Goal: Use online tool/utility: Utilize a website feature to perform a specific function

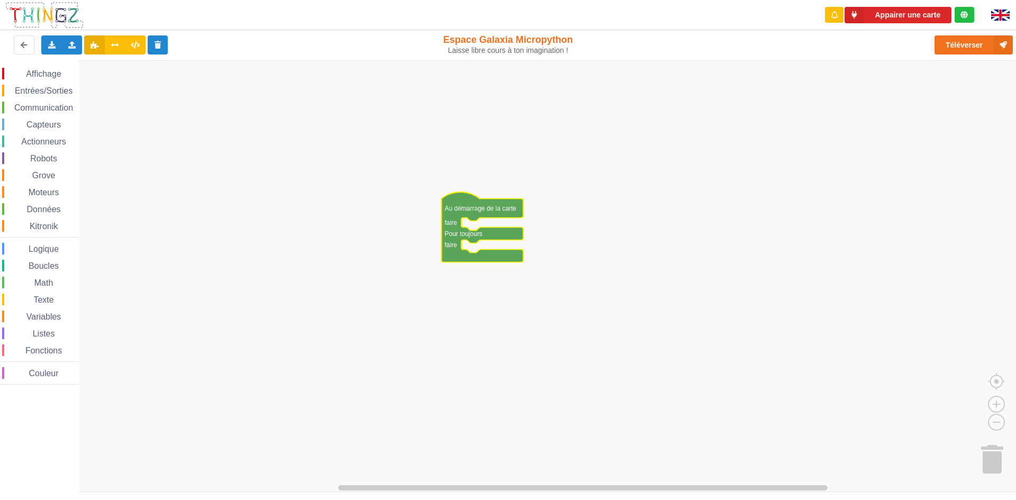
click at [348, 184] on rect "Espace de travail de Blocky" at bounding box center [512, 276] width 1024 height 432
click at [40, 71] on span "Affichage" at bounding box center [43, 73] width 38 height 9
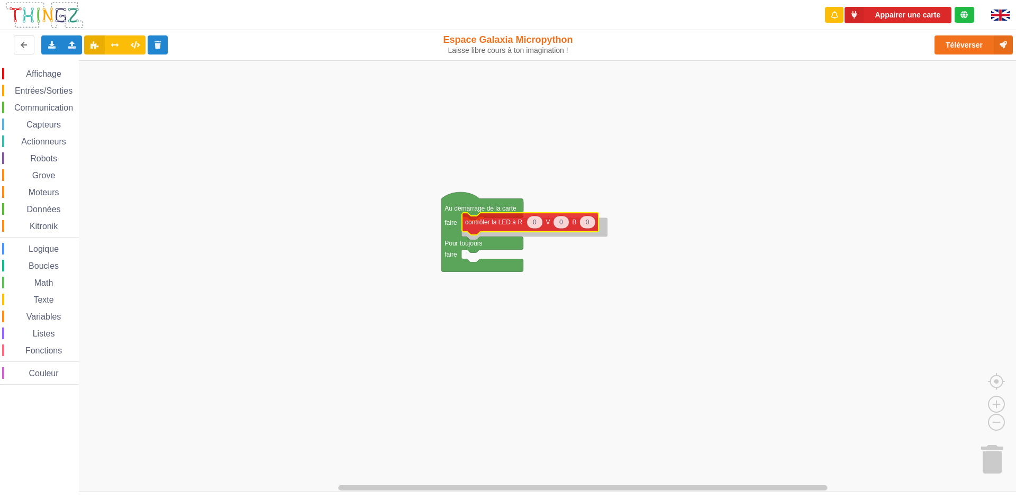
click at [520, 225] on div "Affichage Entrées/Sorties Communication Capteurs Actionneurs Robots Grove Moteu…" at bounding box center [512, 276] width 1024 height 432
drag, startPoint x: 282, startPoint y: 50, endPoint x: 283, endPoint y: 112, distance: 62.5
click at [283, 52] on div "Exporter l'assemblage de blocs Exporter l'assemblage de blocs au format Python …" at bounding box center [204, 45] width 417 height 34
click at [270, 465] on div "Affichage Entrées/Sorties Communication Capteurs Actionneurs Robots Grove Moteu…" at bounding box center [512, 276] width 1024 height 432
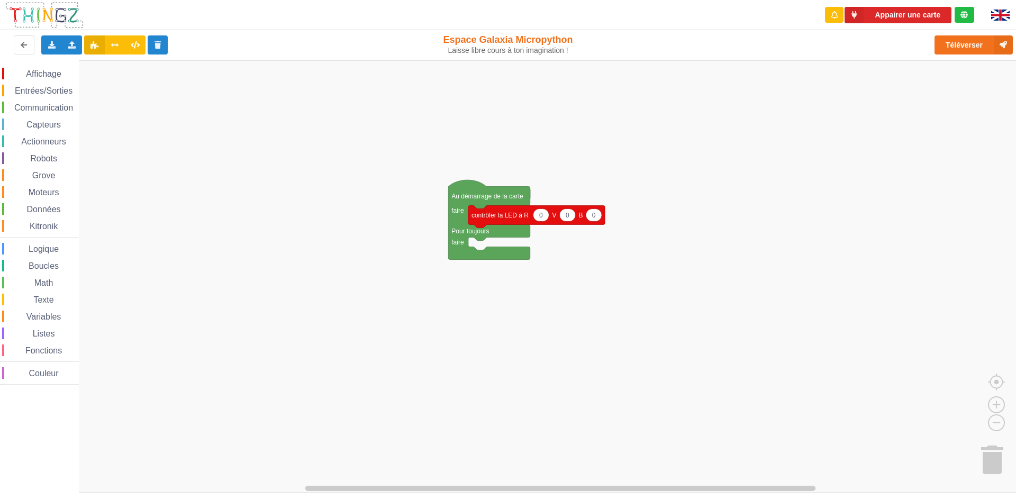
click at [545, 215] on icon "Espace de travail de Blocky" at bounding box center [541, 215] width 16 height 13
type input "255"
click at [268, 156] on rect "Espace de travail de Blocky" at bounding box center [512, 276] width 1024 height 432
click at [574, 218] on icon "Espace de travail de Blocky" at bounding box center [572, 215] width 16 height 13
type input "255"
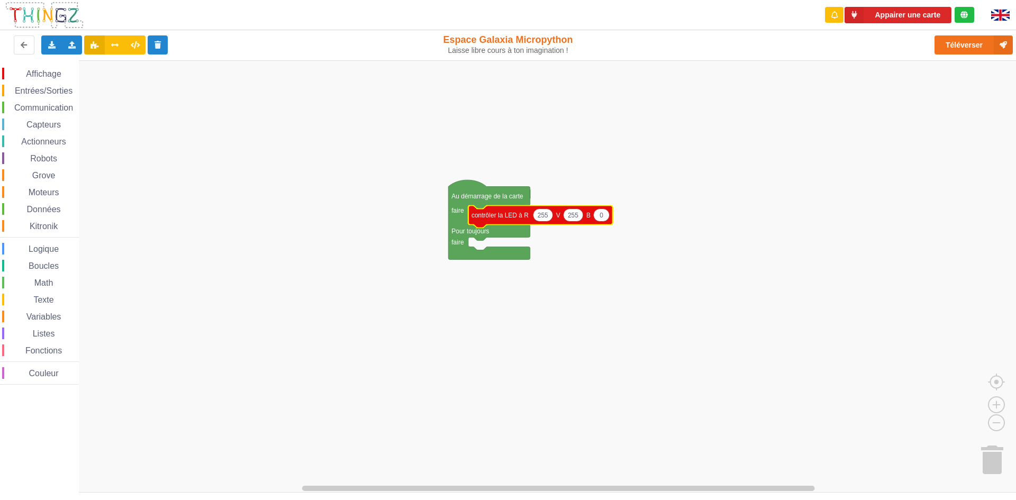
click at [602, 217] on text "0" at bounding box center [602, 214] width 4 height 7
type input "255"
click at [426, 294] on rect "Espace de travail de Blocky" at bounding box center [512, 276] width 1024 height 432
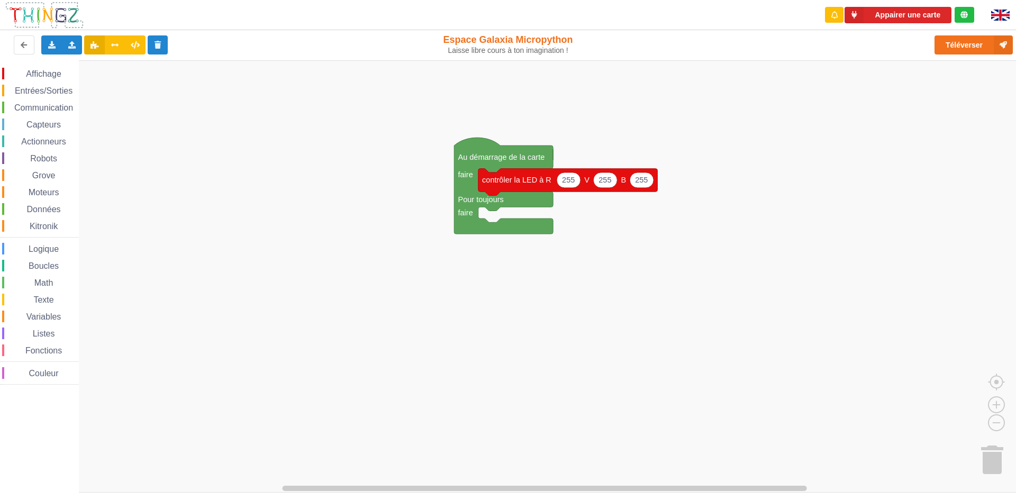
click at [28, 88] on span "Entrées/Sorties" at bounding box center [43, 90] width 61 height 9
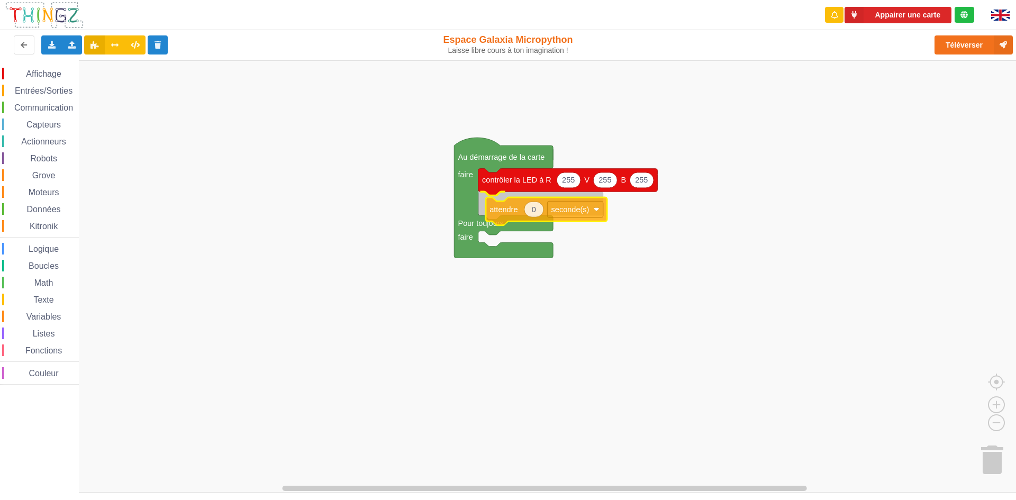
click at [514, 197] on div "Affichage Entrées/Sorties Communication Capteurs Actionneurs Robots Grove Moteu…" at bounding box center [512, 276] width 1024 height 432
click at [532, 206] on icon "Espace de travail de Blocky" at bounding box center [526, 203] width 19 height 15
type input "1"
click at [405, 239] on rect "Espace de travail de Blocky" at bounding box center [512, 276] width 1024 height 432
click at [288, 211] on rect "Espace de travail de Blocky" at bounding box center [512, 276] width 1024 height 432
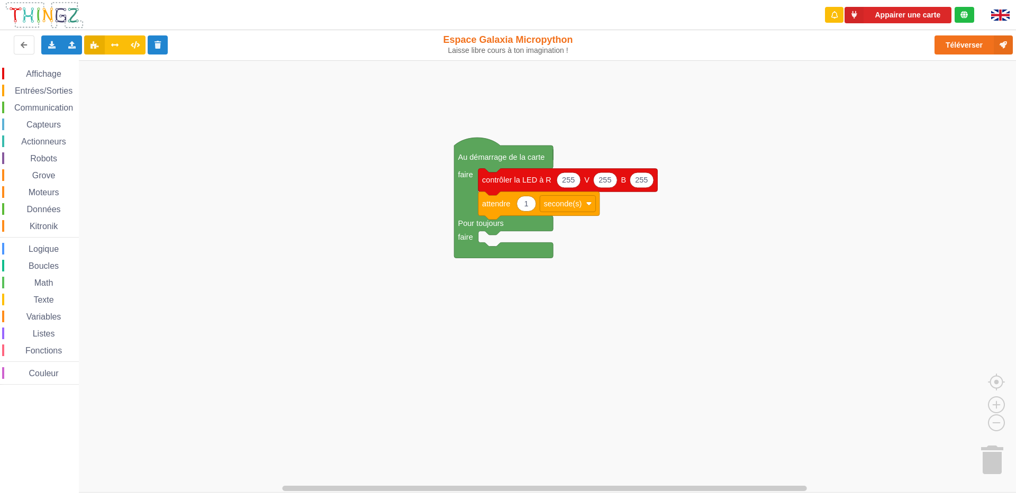
click at [24, 102] on div "Communication" at bounding box center [40, 108] width 77 height 12
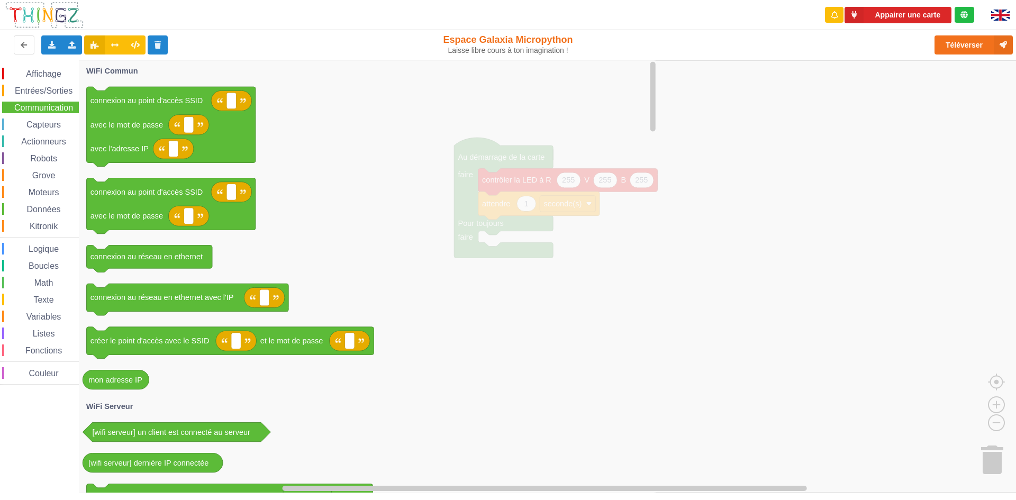
click at [22, 277] on div "Math" at bounding box center [40, 283] width 77 height 12
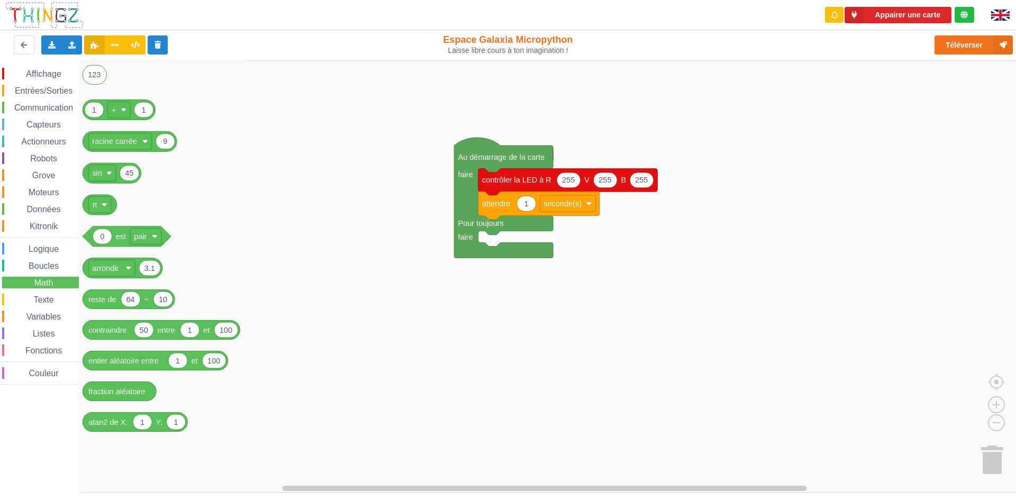
click at [30, 257] on div "Affichage Entrées/Sorties Communication Capteurs Actionneurs Robots Grove Moteu…" at bounding box center [39, 226] width 79 height 317
click at [27, 265] on span "Boucles" at bounding box center [43, 265] width 33 height 9
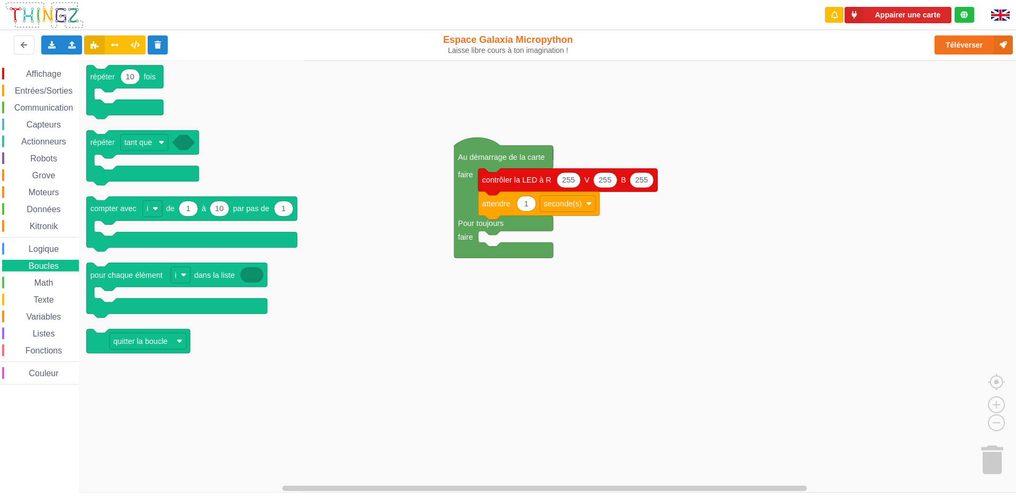
click at [26, 278] on div "Math" at bounding box center [40, 283] width 77 height 12
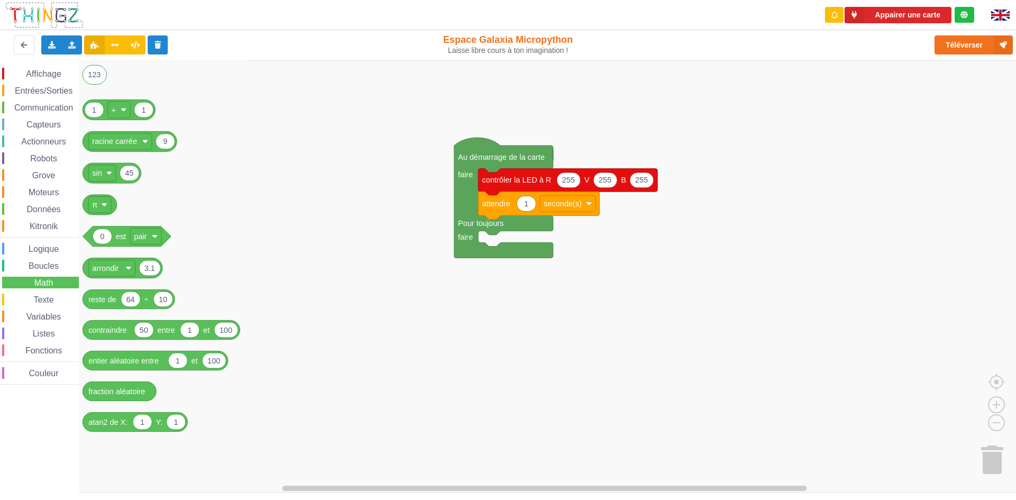
click at [235, 136] on icon "Espace de travail de Blocky" at bounding box center [164, 276] width 171 height 432
click at [45, 76] on span "Affichage" at bounding box center [43, 73] width 38 height 9
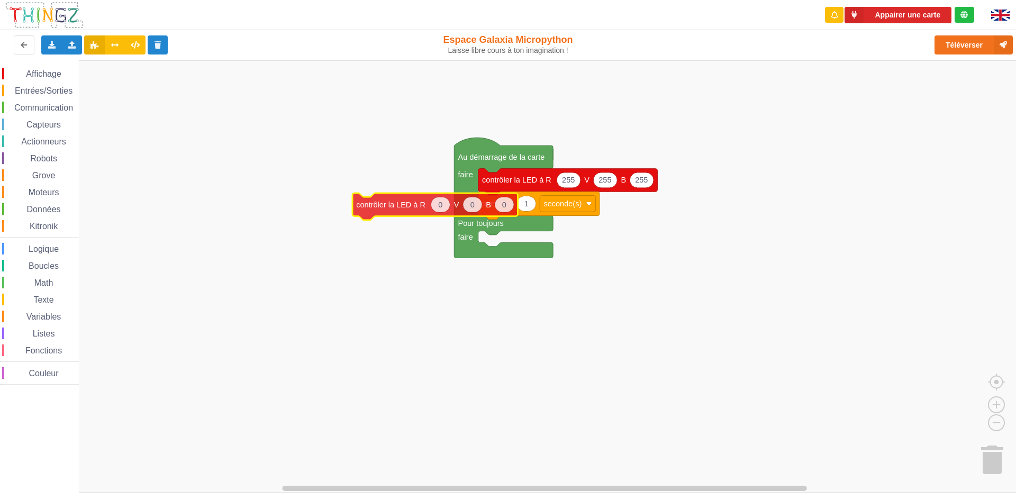
click at [513, 243] on div "Affichage Entrées/Sorties Communication Capteurs Actionneurs Robots Grove Moteu…" at bounding box center [512, 276] width 1024 height 432
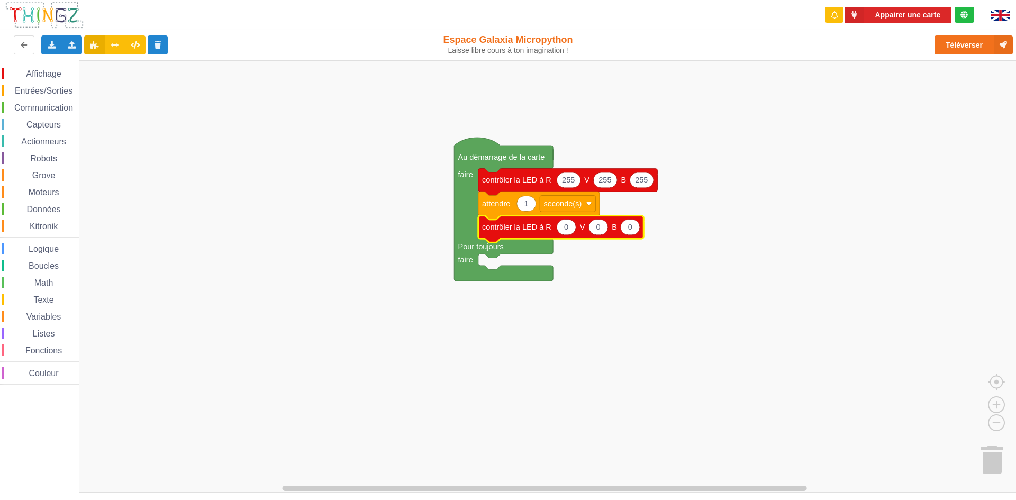
click at [622, 288] on rect "Espace de travail de Blocky" at bounding box center [512, 276] width 1024 height 432
click at [508, 208] on text "attendre" at bounding box center [496, 204] width 28 height 8
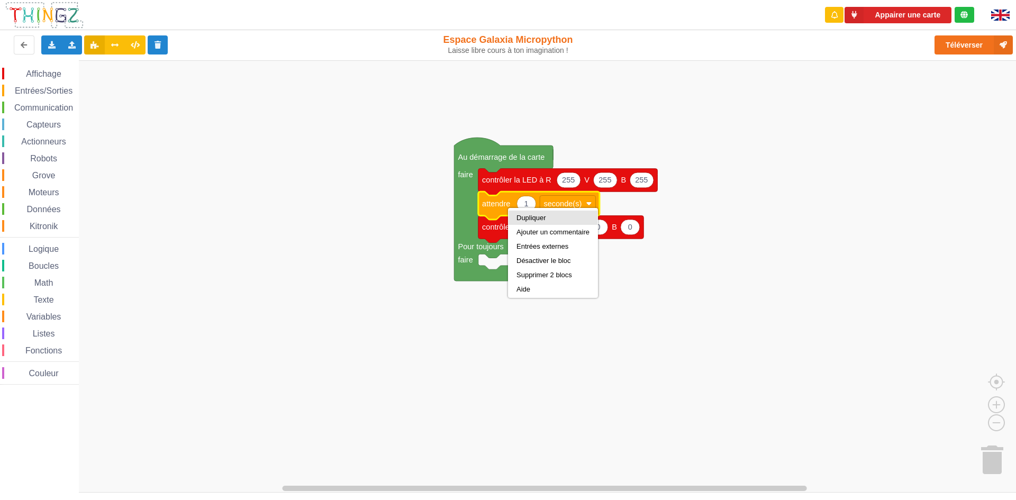
click at [539, 222] on div "Dupliquer" at bounding box center [553, 218] width 89 height 14
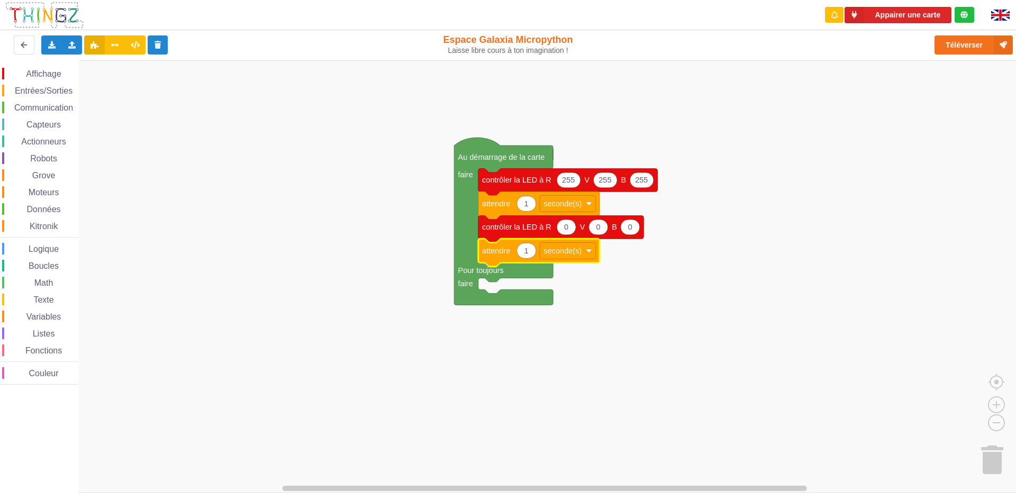
click at [400, 251] on rect "Espace de travail de Blocky" at bounding box center [512, 276] width 1024 height 432
click at [527, 184] on text "contrôler la LED à R" at bounding box center [516, 180] width 69 height 8
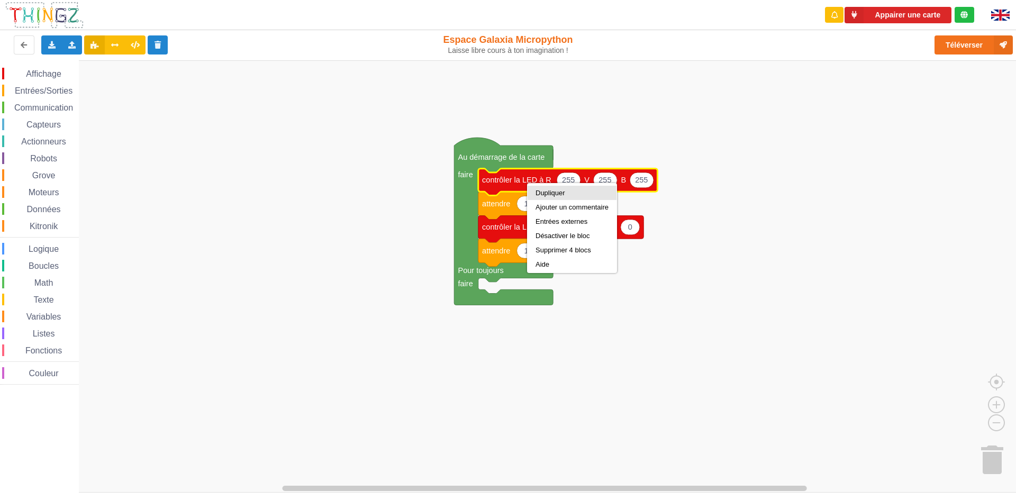
click at [536, 195] on div "Dupliquer" at bounding box center [572, 193] width 73 height 8
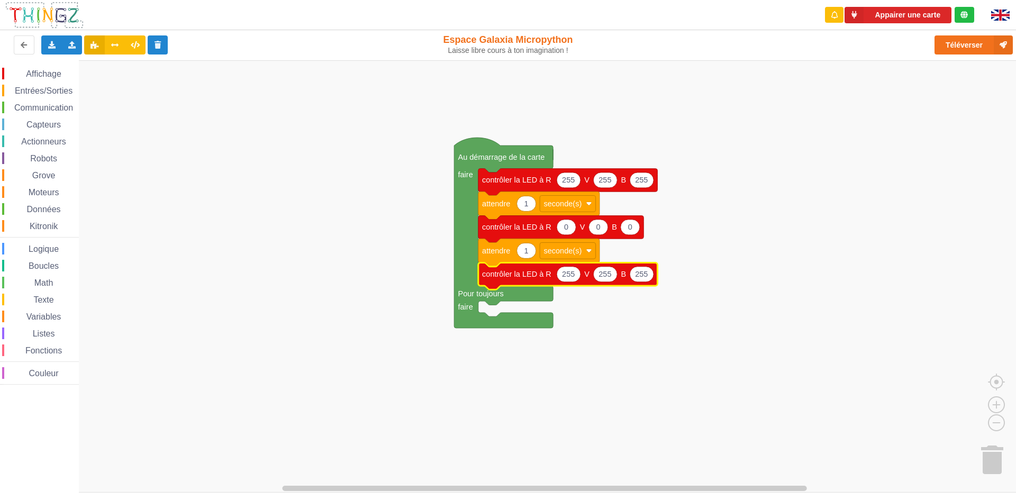
click at [617, 320] on rect "Espace de travail de Blocky" at bounding box center [512, 276] width 1024 height 432
click at [492, 204] on text "attendre" at bounding box center [496, 204] width 28 height 8
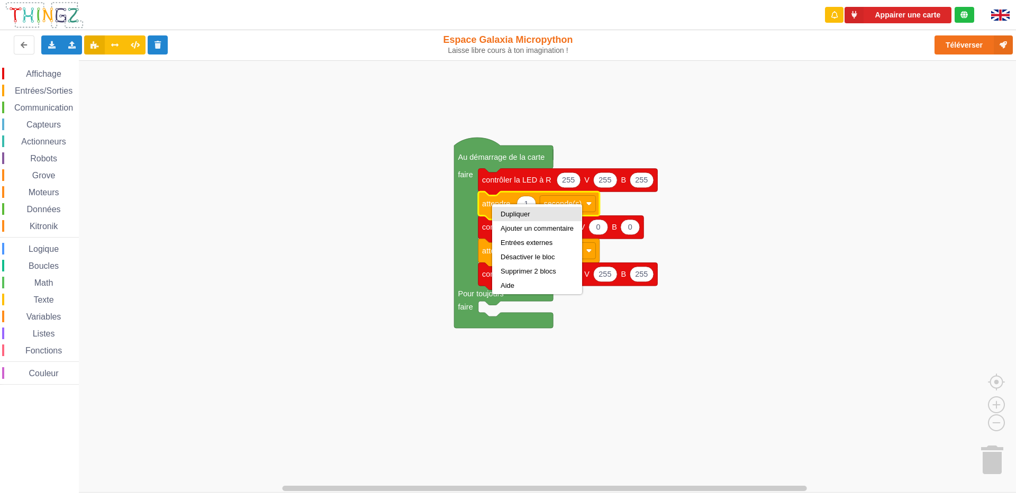
click at [505, 216] on div "Dupliquer" at bounding box center [537, 214] width 73 height 8
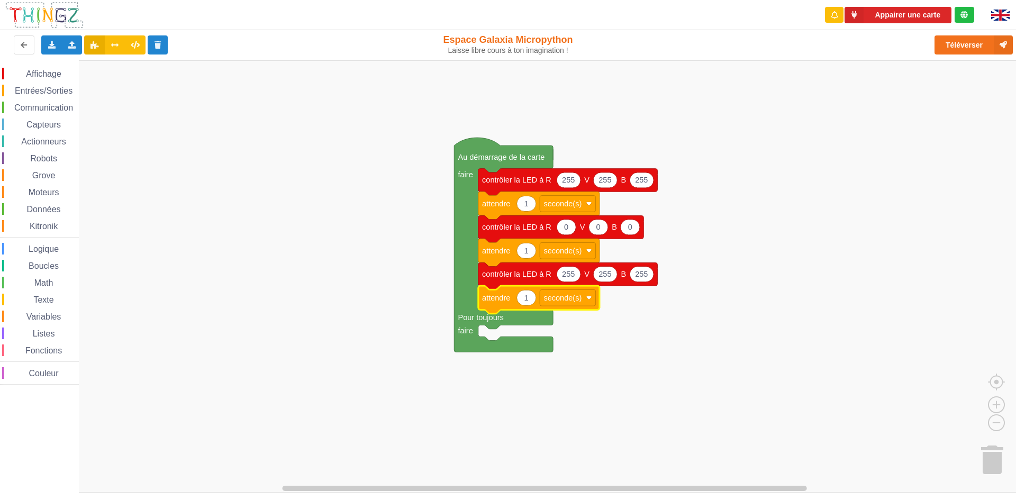
click at [376, 278] on rect "Espace de travail de Blocky" at bounding box center [512, 276] width 1024 height 432
click at [519, 231] on text "contrôler la LED à R" at bounding box center [516, 227] width 69 height 8
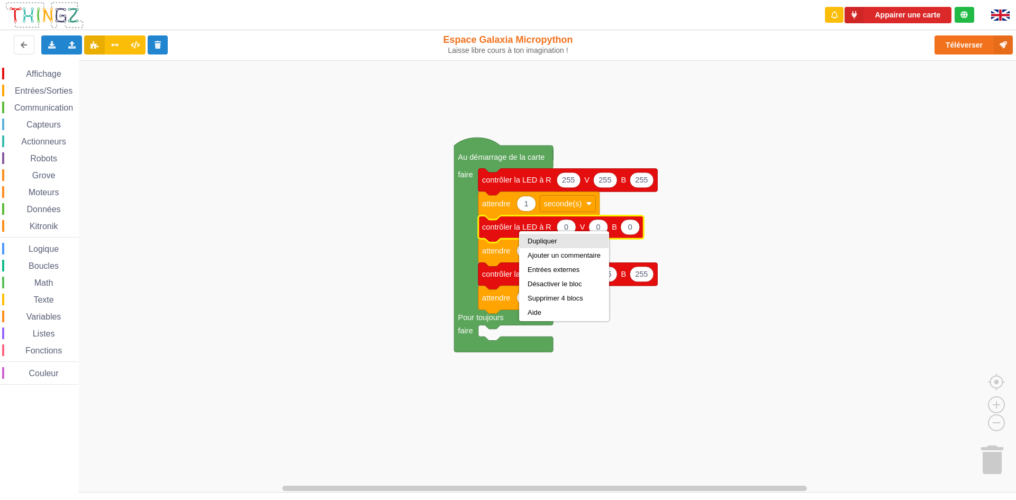
click at [531, 245] on div "Dupliquer" at bounding box center [564, 241] width 89 height 14
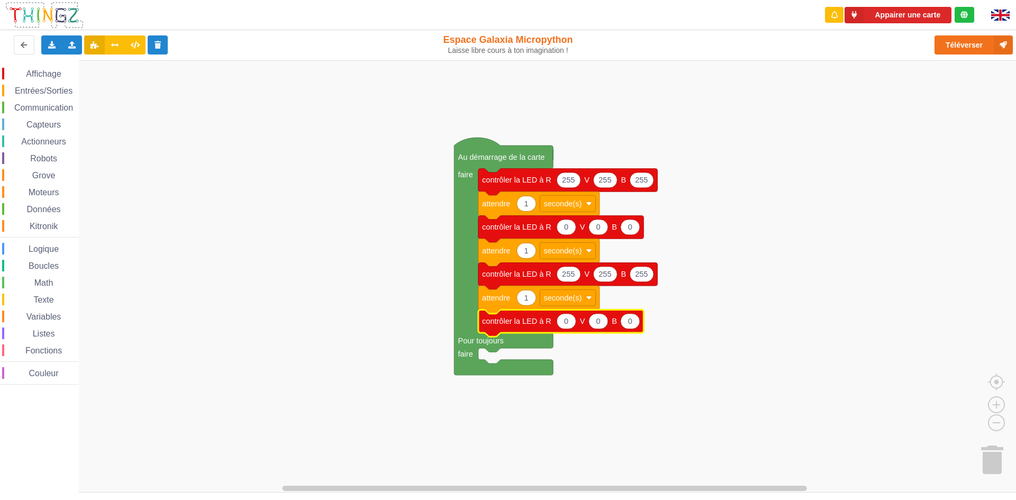
click at [421, 307] on rect "Espace de travail de Blocky" at bounding box center [512, 276] width 1024 height 432
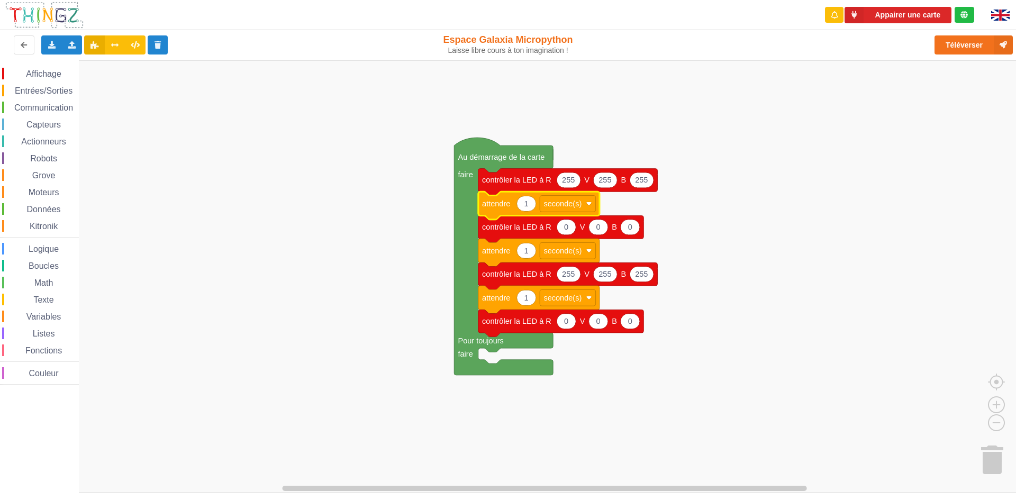
click at [506, 210] on icon "Espace de travail de Blocky" at bounding box center [538, 206] width 121 height 28
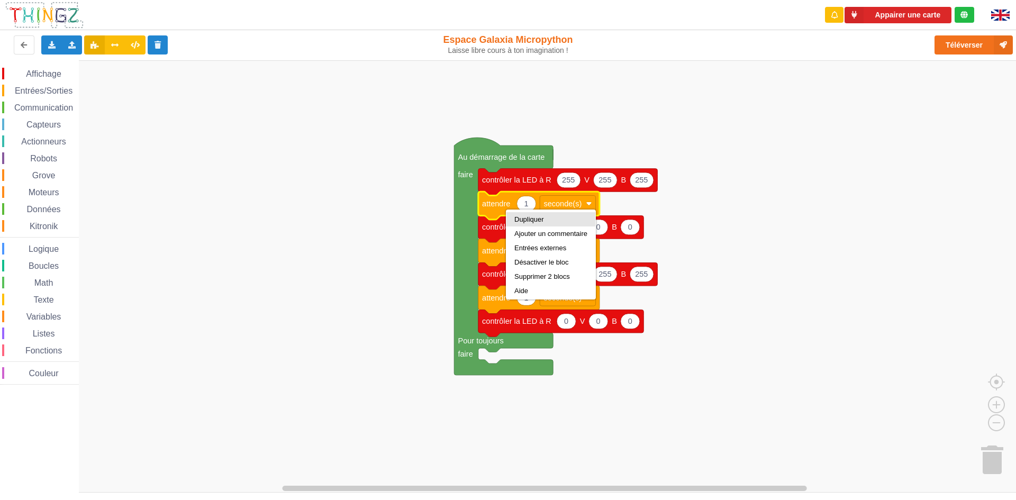
click at [508, 222] on div "Dupliquer" at bounding box center [551, 219] width 89 height 14
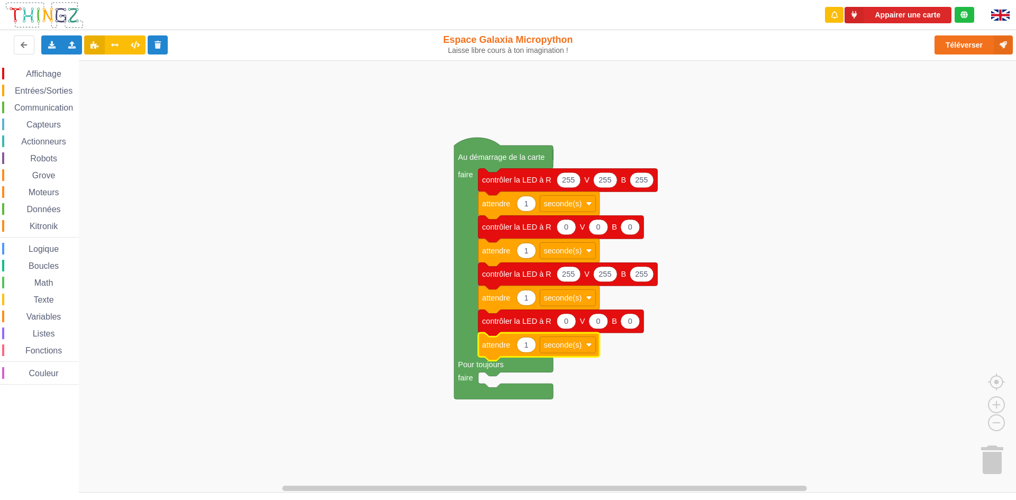
click at [369, 302] on rect "Espace de travail de Blocky" at bounding box center [512, 276] width 1024 height 432
click at [957, 40] on button "Téléverser" at bounding box center [974, 44] width 78 height 19
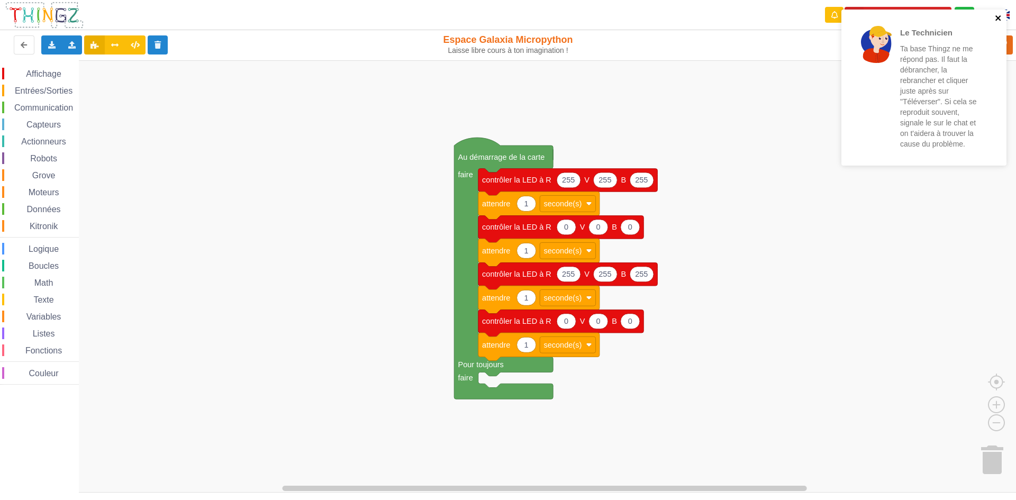
click at [999, 17] on icon "close" at bounding box center [998, 17] width 5 height 5
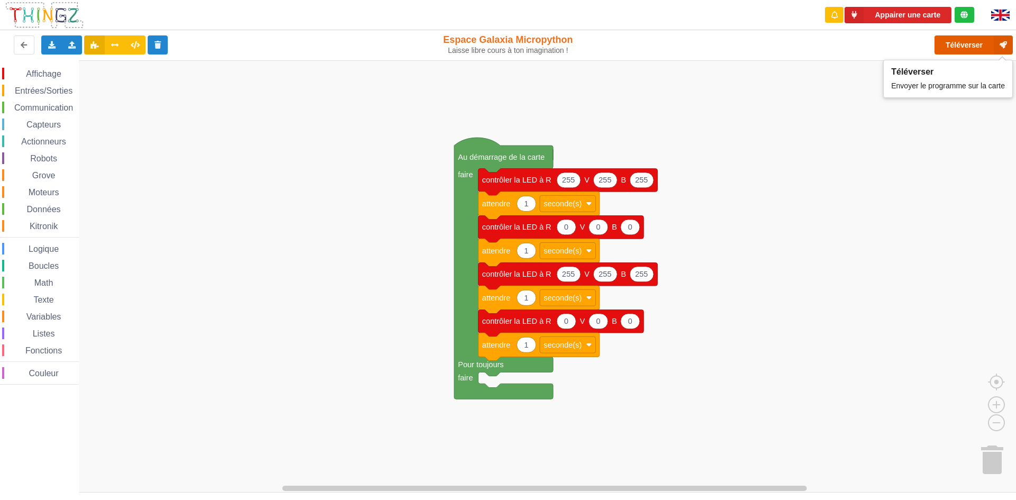
click at [966, 44] on button "Téléverser" at bounding box center [974, 44] width 78 height 19
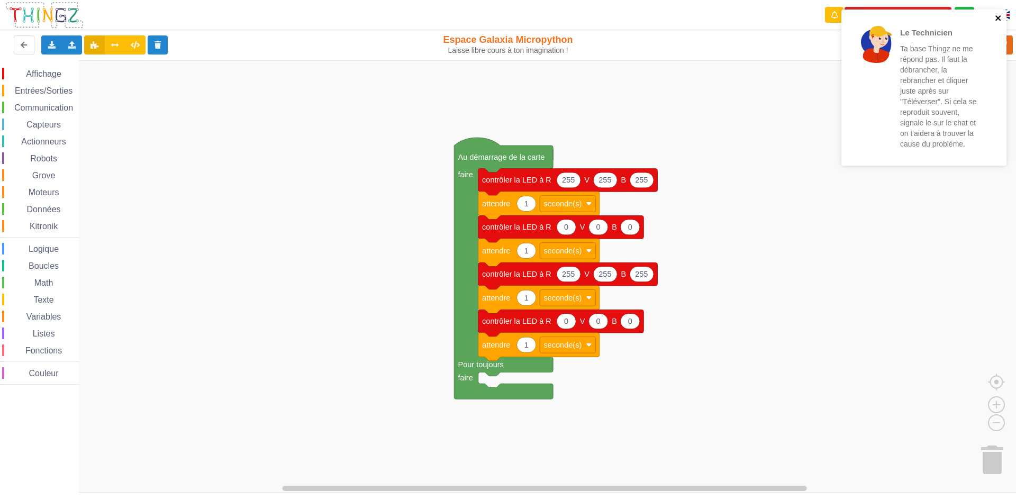
click at [1001, 21] on icon "close" at bounding box center [998, 18] width 7 height 8
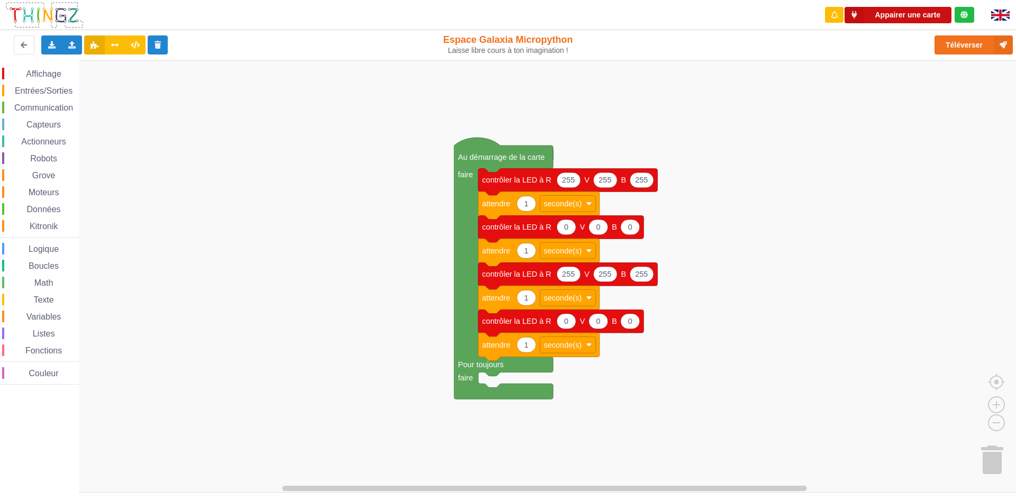
click at [881, 17] on button "Appairer une carte" at bounding box center [898, 15] width 107 height 16
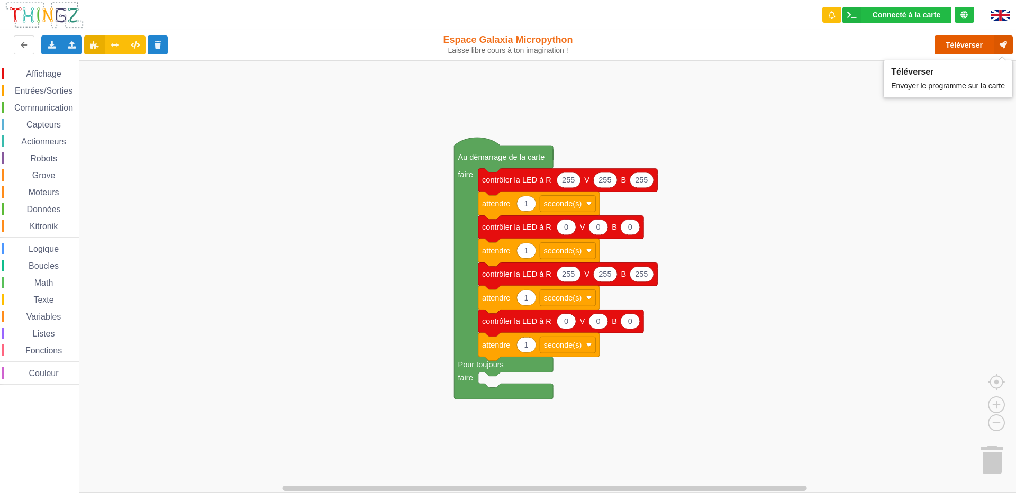
click at [967, 46] on button "Téléverser" at bounding box center [974, 44] width 78 height 19
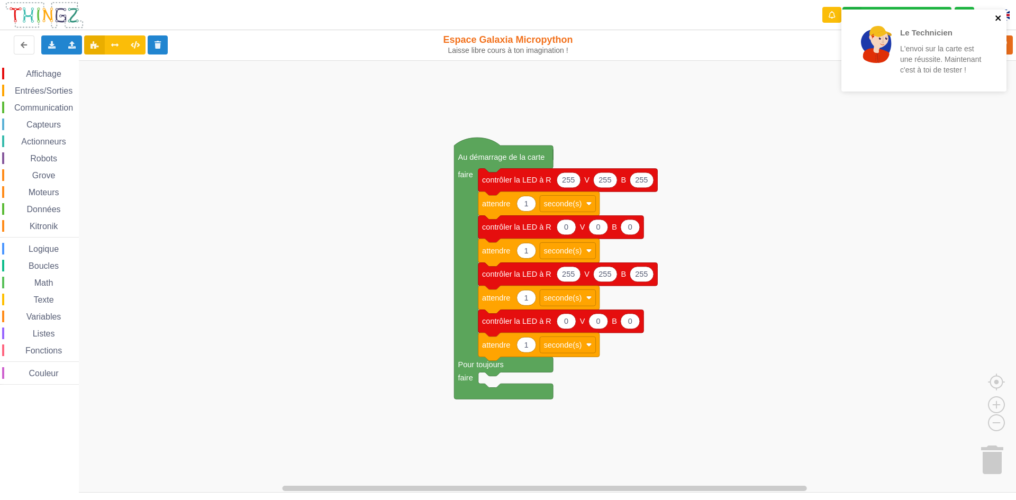
click at [998, 17] on icon "close" at bounding box center [998, 17] width 5 height 5
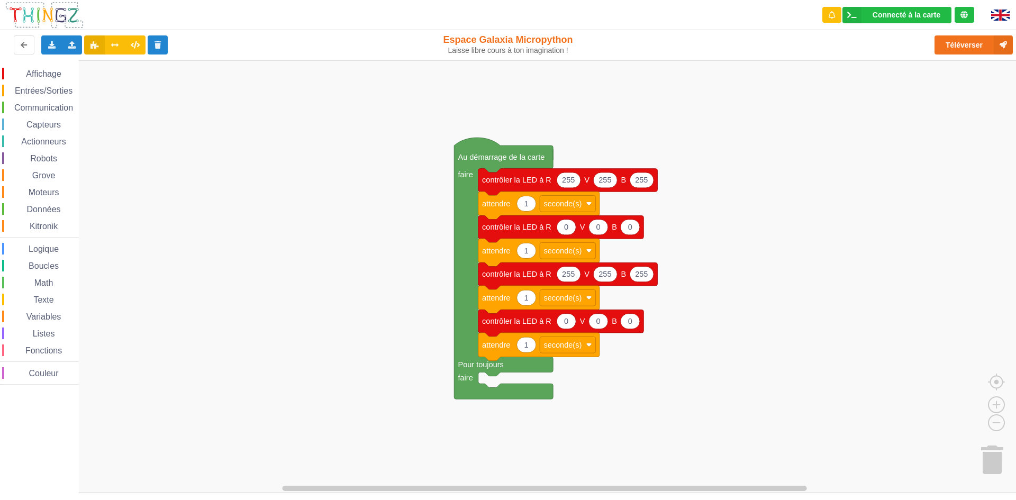
click at [989, 41] on div "Le Technicien L'envoi sur la carte est une réussite. Maintenant c'est à toi de …" at bounding box center [508, 243] width 1031 height 500
click at [982, 46] on button "Téléverser" at bounding box center [974, 44] width 78 height 19
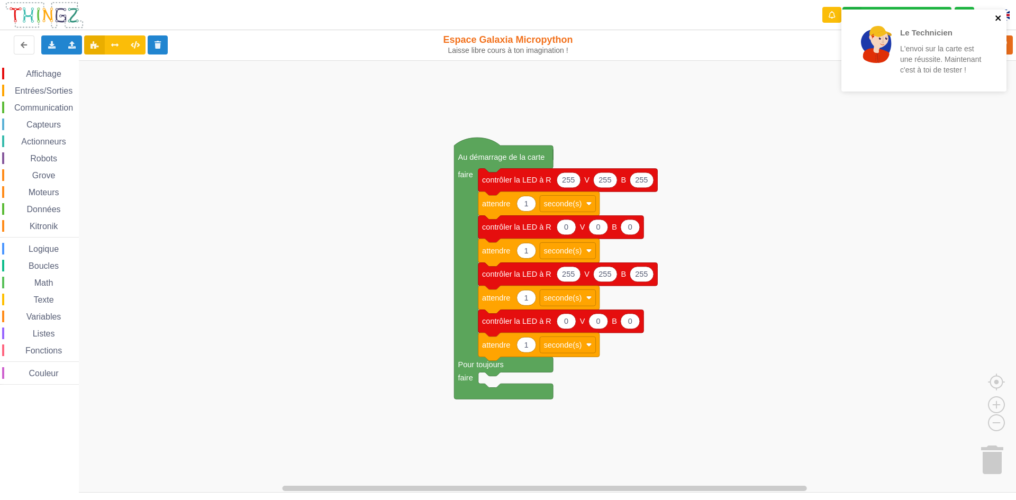
click at [996, 20] on icon "close" at bounding box center [998, 17] width 5 height 5
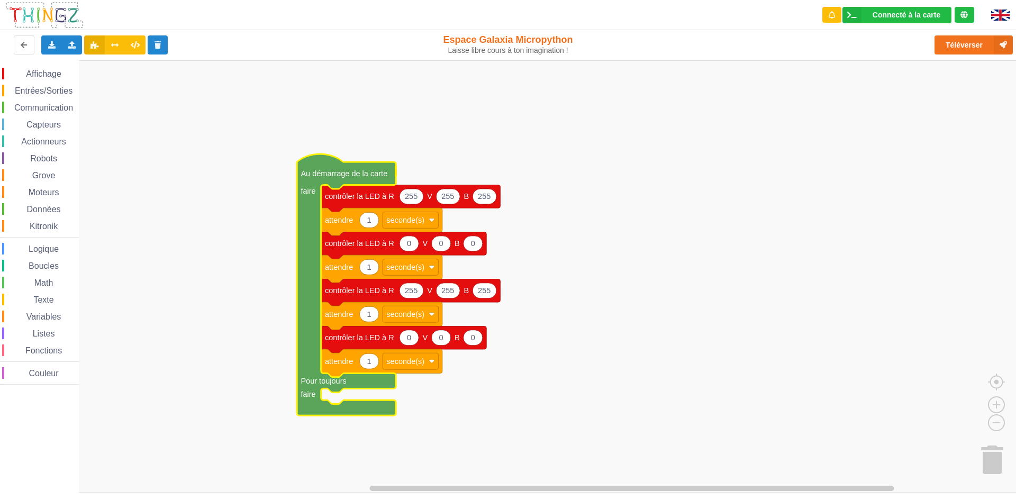
click at [218, 204] on rect "Espace de travail de Blocky" at bounding box center [512, 276] width 1024 height 432
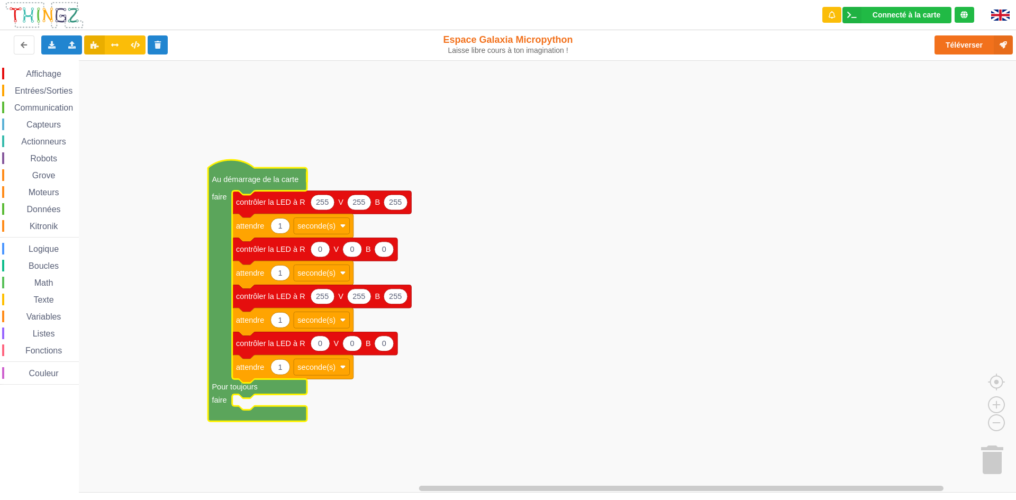
click at [262, 130] on rect "Espace de travail de Blocky" at bounding box center [512, 276] width 1024 height 432
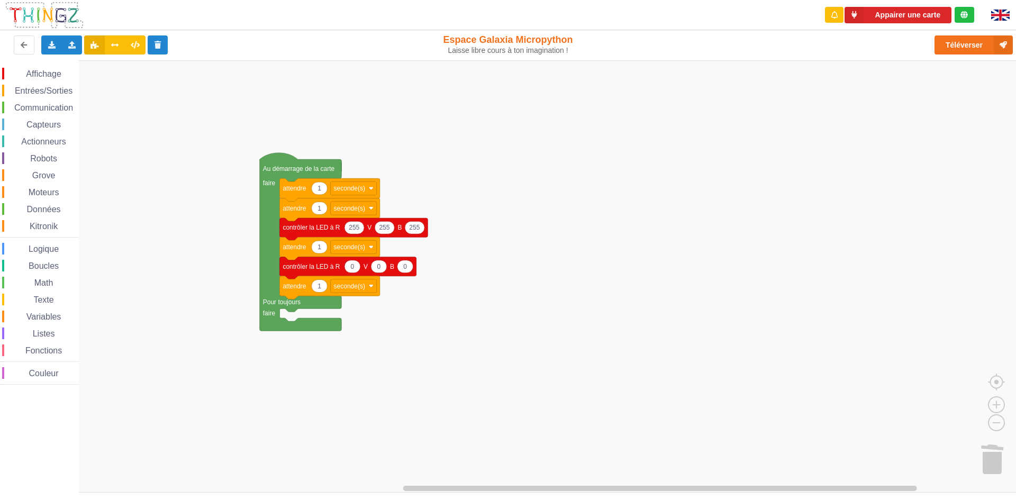
click at [302, 216] on icon "Espace de travail de Blocky" at bounding box center [329, 209] width 100 height 23
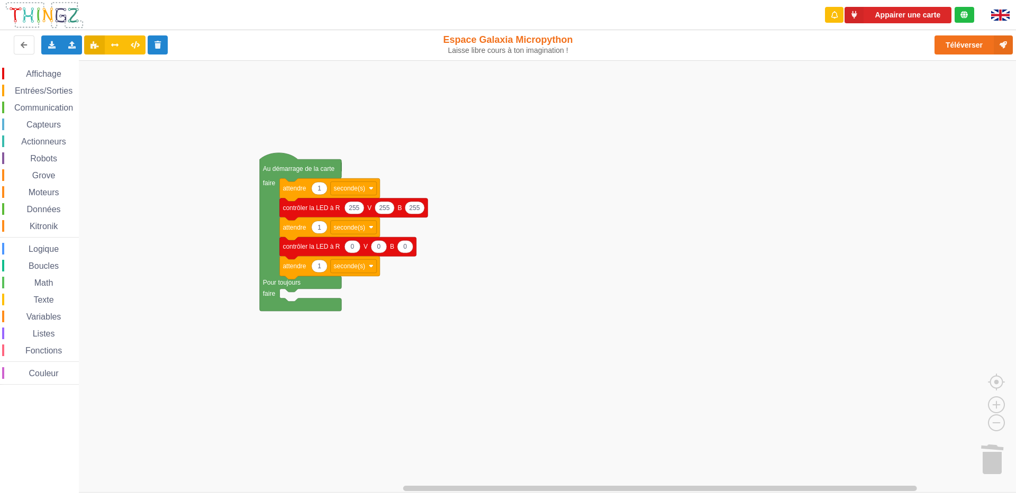
click at [305, 196] on icon "Espace de travail de Blocky" at bounding box center [329, 189] width 100 height 23
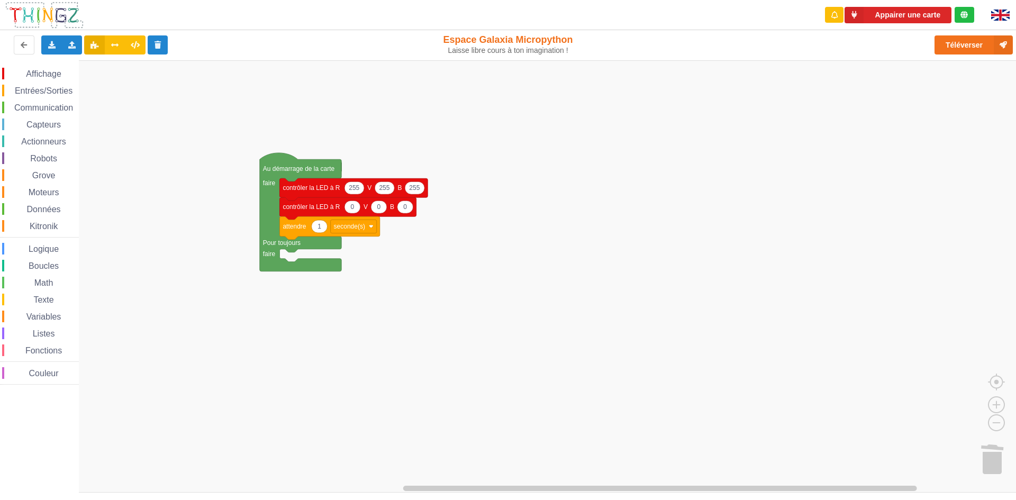
click at [301, 200] on icon "Espace de travail de Blocky" at bounding box center [347, 208] width 137 height 22
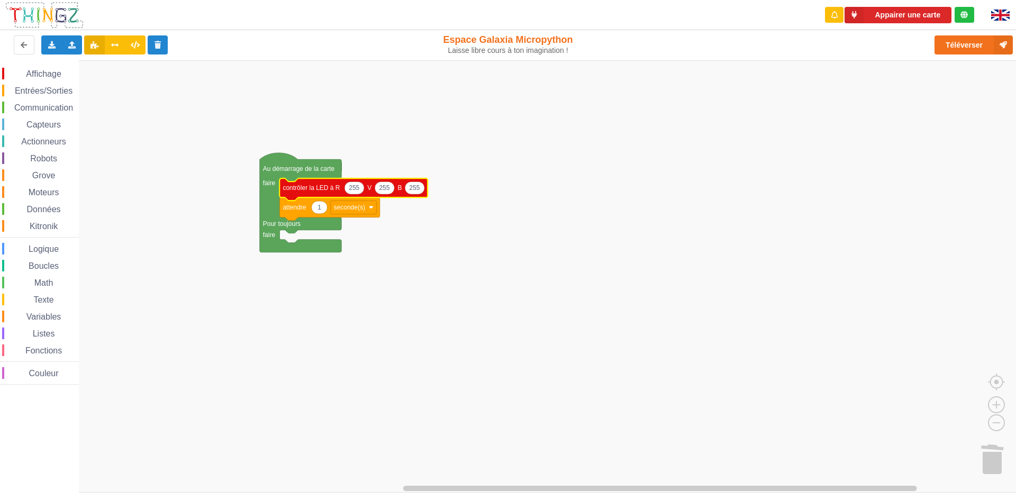
click at [306, 195] on icon "Espace de travail de Blocky" at bounding box center [353, 189] width 148 height 22
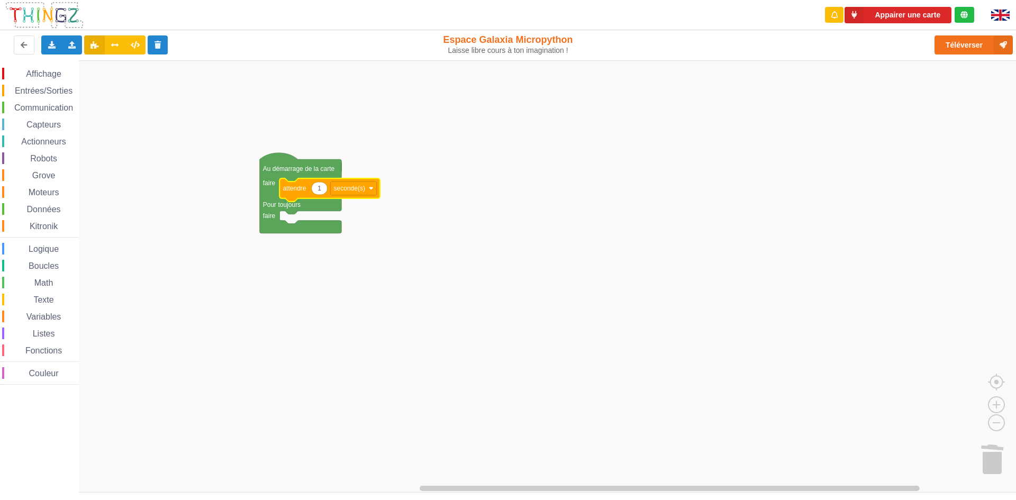
click at [305, 193] on icon "Espace de travail de Blocky" at bounding box center [329, 189] width 100 height 23
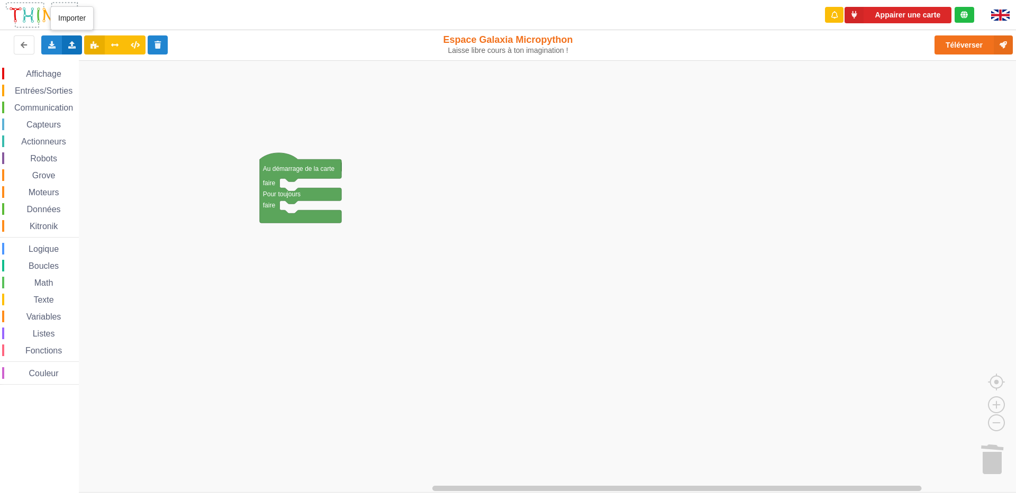
click at [77, 41] on div "Importer un assemblage de blocs Importer du code Python" at bounding box center [72, 44] width 21 height 19
click at [100, 88] on div "Importer du code Python" at bounding box center [138, 83] width 141 height 19
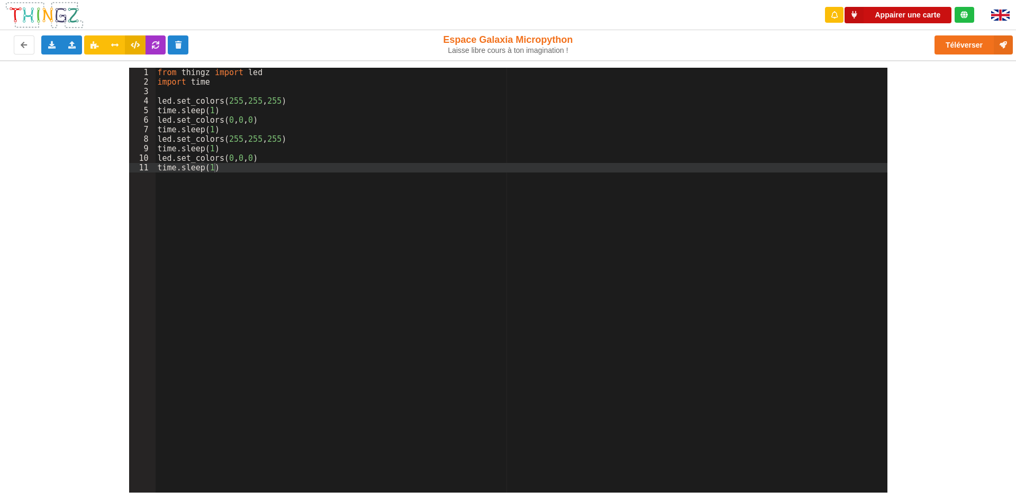
click at [880, 13] on button "Appairer une carte" at bounding box center [898, 15] width 107 height 16
click at [960, 42] on button "Téléverser" at bounding box center [974, 44] width 78 height 19
click at [911, 14] on button "Appairer une carte" at bounding box center [898, 15] width 107 height 16
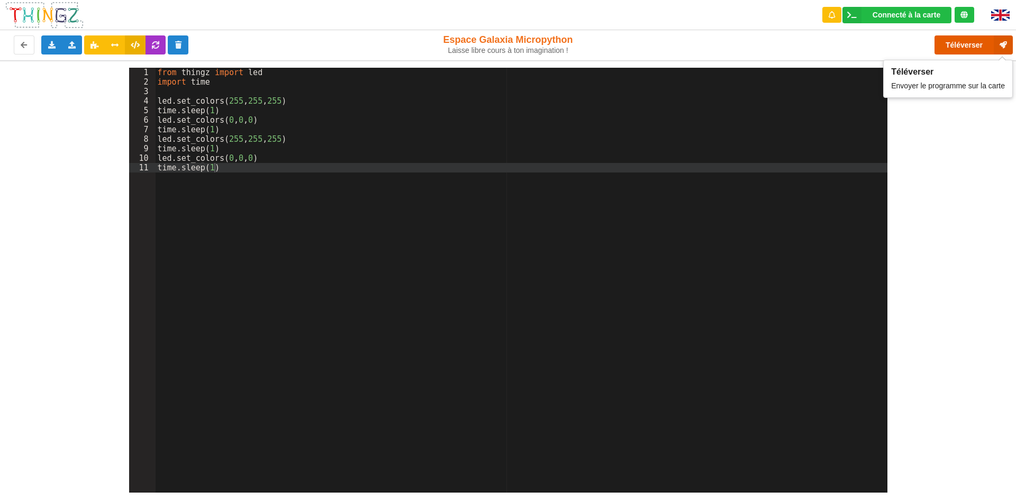
click at [956, 51] on button "Téléverser" at bounding box center [974, 44] width 78 height 19
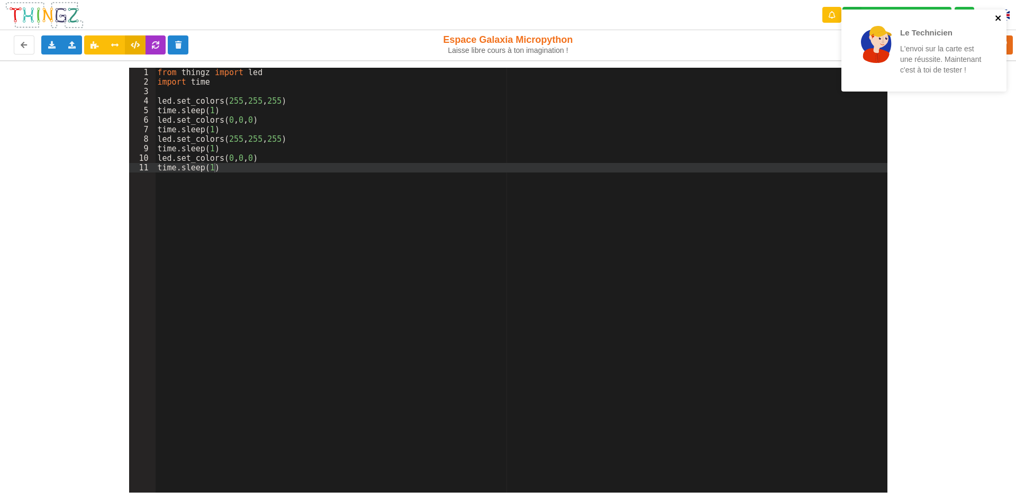
click at [996, 19] on icon "close" at bounding box center [998, 18] width 7 height 8
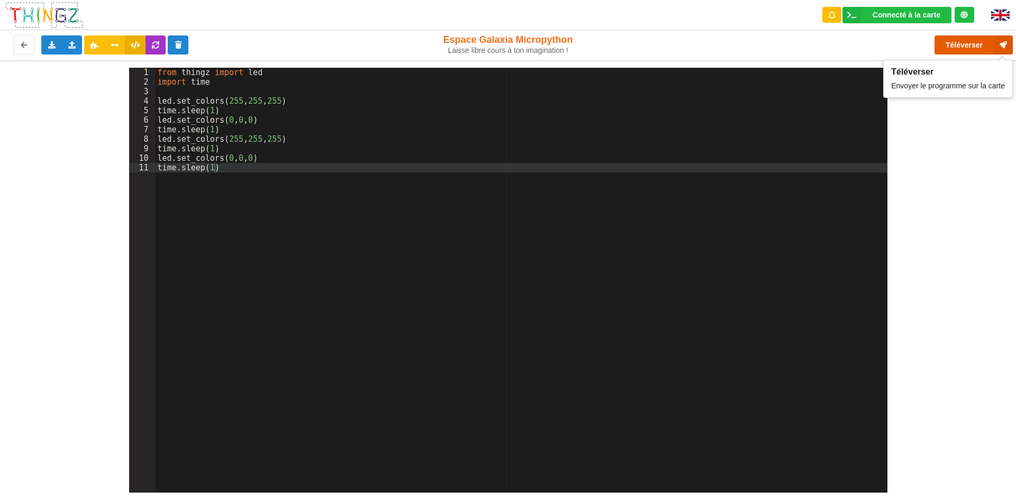
click at [967, 48] on button "Téléverser" at bounding box center [974, 44] width 78 height 19
click at [951, 44] on button "Téléverser" at bounding box center [974, 44] width 78 height 19
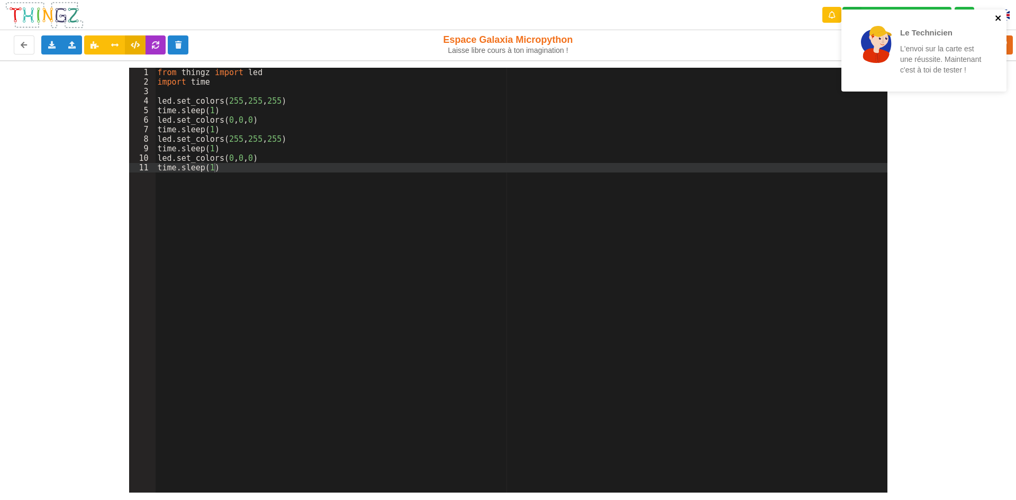
click at [998, 18] on icon "close" at bounding box center [998, 17] width 5 height 5
